Goal: Task Accomplishment & Management: Manage account settings

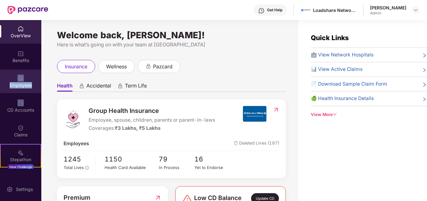
drag, startPoint x: 30, startPoint y: 89, endPoint x: 20, endPoint y: 80, distance: 12.9
click at [20, 80] on div "OverView Benefits Employees CD Accounts Claims Stepathon New Challenge" at bounding box center [20, 94] width 41 height 148
click at [20, 80] on img at bounding box center [21, 78] width 6 height 6
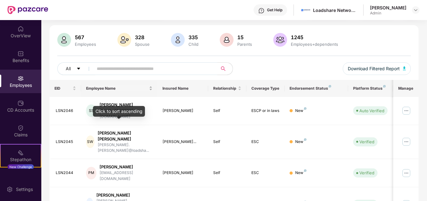
scroll to position [39, 0]
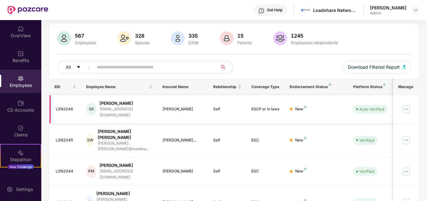
click at [408, 104] on img at bounding box center [406, 109] width 10 height 10
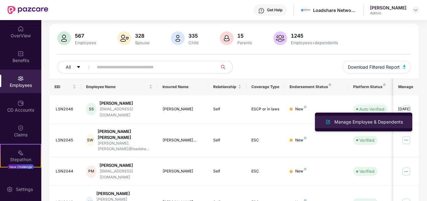
click at [373, 116] on li "Manage Employee & Dependents" at bounding box center [363, 122] width 97 height 13
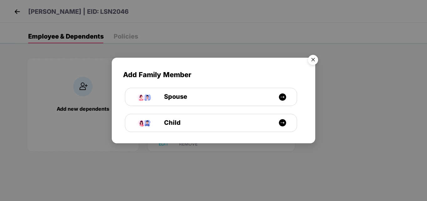
click at [310, 57] on img "Close" at bounding box center [313, 61] width 18 height 18
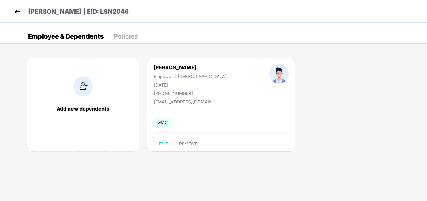
click at [131, 34] on div "Policies" at bounding box center [126, 36] width 24 height 6
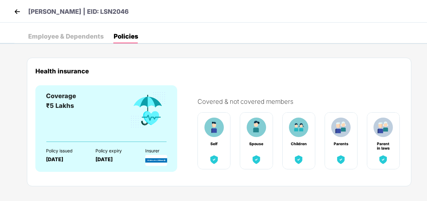
click at [80, 33] on div "Employee & Dependents" at bounding box center [65, 36] width 75 height 6
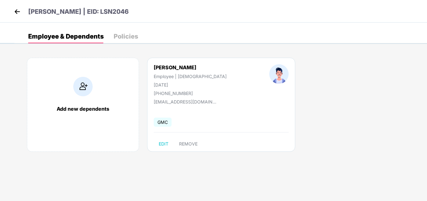
click at [17, 10] on img at bounding box center [17, 11] width 9 height 9
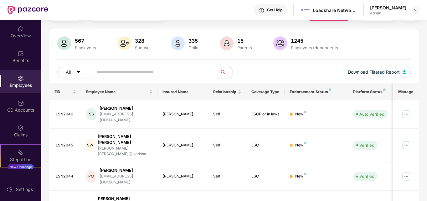
scroll to position [34, 0]
click at [407, 115] on img at bounding box center [406, 113] width 10 height 10
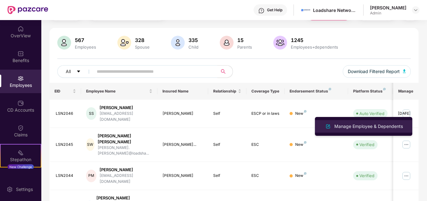
click at [386, 124] on div "Manage Employee & Dependents" at bounding box center [368, 126] width 71 height 7
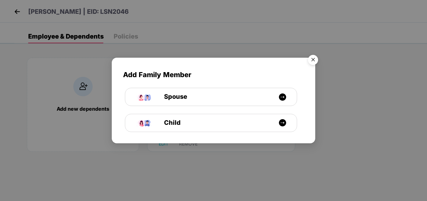
click at [313, 58] on img "Close" at bounding box center [313, 61] width 18 height 18
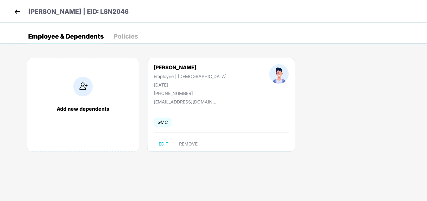
click at [133, 37] on div "Policies" at bounding box center [126, 36] width 24 height 6
